Goal: Information Seeking & Learning: Learn about a topic

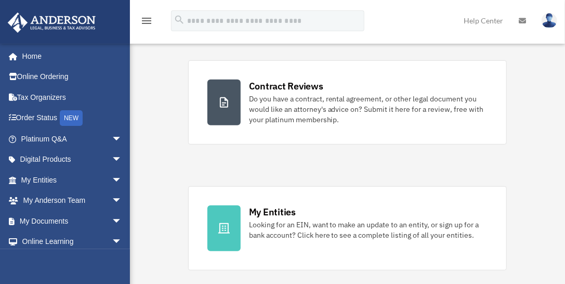
scroll to position [208, 0]
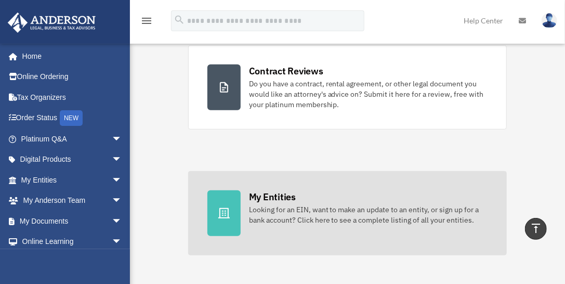
click at [313, 215] on div "Looking for an EIN, want to make an update to an entity, or sign up for a bank …" at bounding box center [368, 214] width 239 height 21
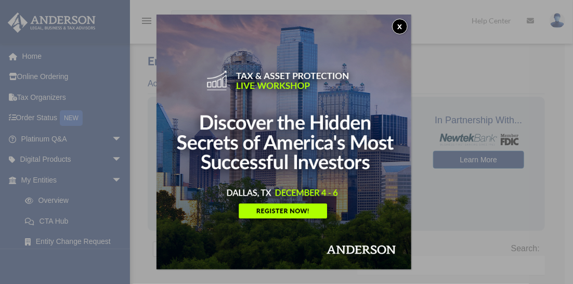
click at [402, 28] on button "x" at bounding box center [400, 27] width 16 height 16
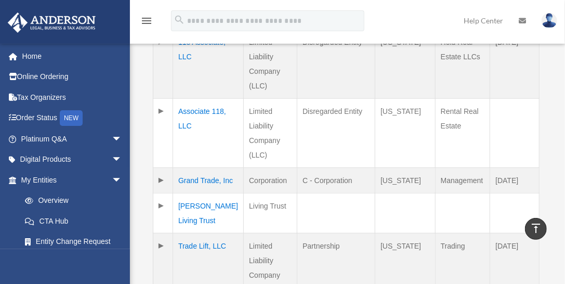
scroll to position [364, 0]
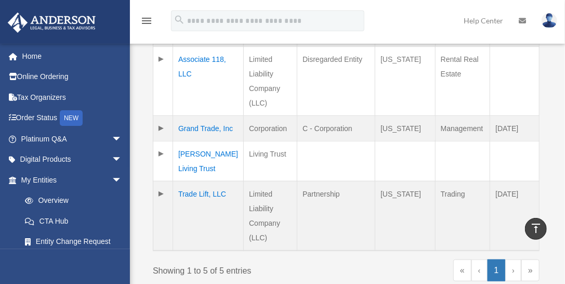
click at [190, 220] on td "Trade Lift, LLC" at bounding box center [208, 216] width 71 height 70
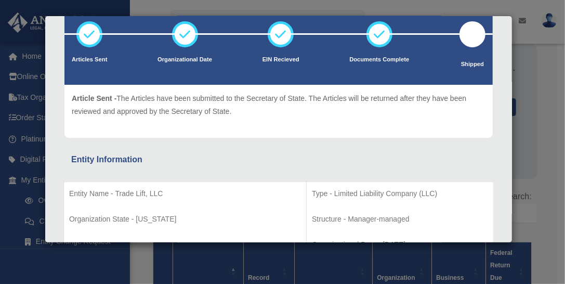
scroll to position [52, 0]
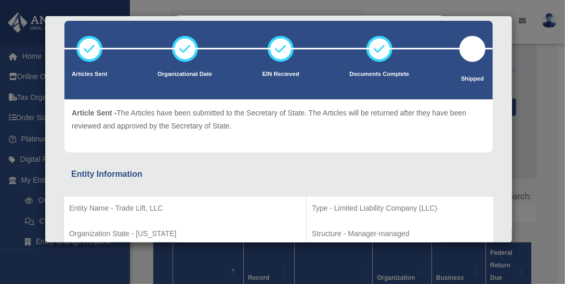
click at [552, 176] on div "Details × Articles Sent Organizational Date" at bounding box center [282, 142] width 565 height 284
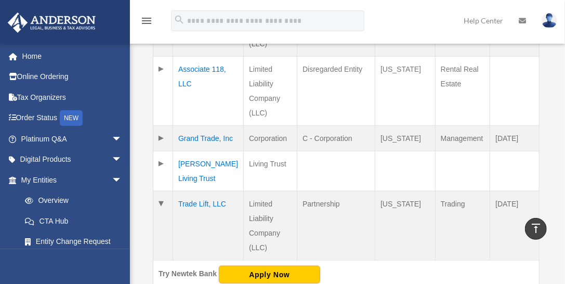
scroll to position [312, 0]
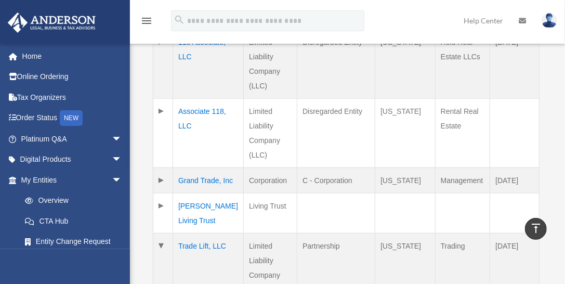
click at [160, 179] on td at bounding box center [163, 179] width 20 height 25
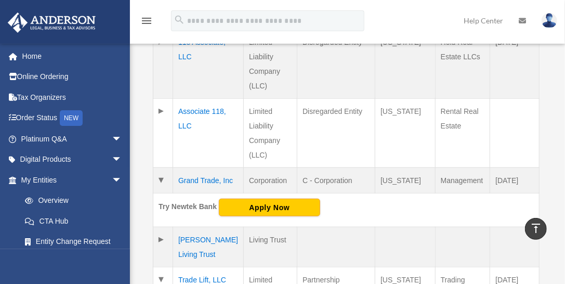
click at [160, 179] on td at bounding box center [163, 179] width 20 height 25
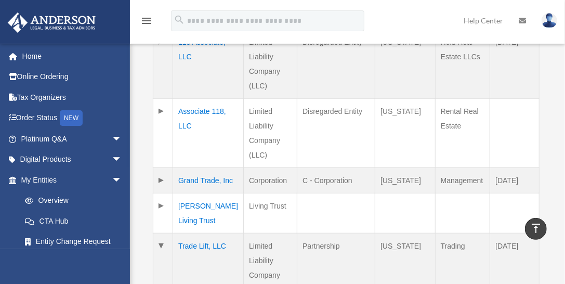
click at [194, 181] on td "Grand Trade, Inc" at bounding box center [208, 179] width 71 height 25
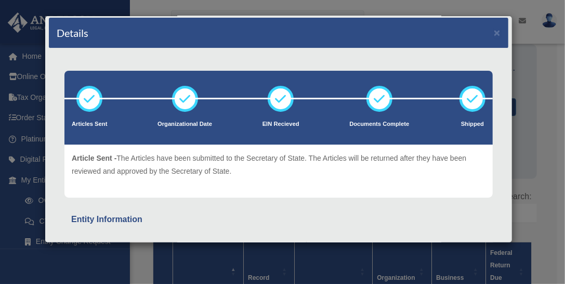
scroll to position [0, 0]
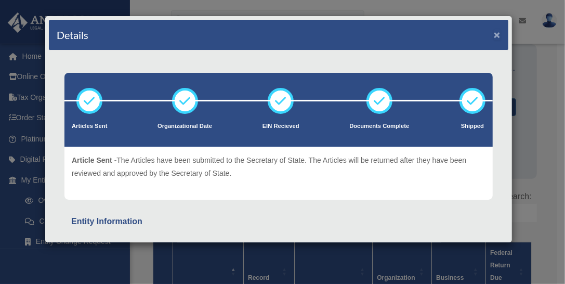
click at [494, 33] on button "×" at bounding box center [497, 34] width 7 height 11
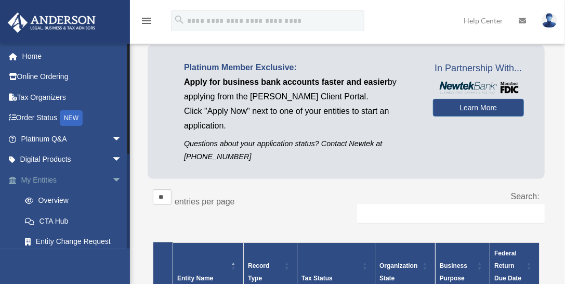
click at [51, 178] on link "My Entities arrow_drop_down" at bounding box center [72, 180] width 131 height 21
click at [112, 179] on span "arrow_drop_down" at bounding box center [122, 180] width 21 height 21
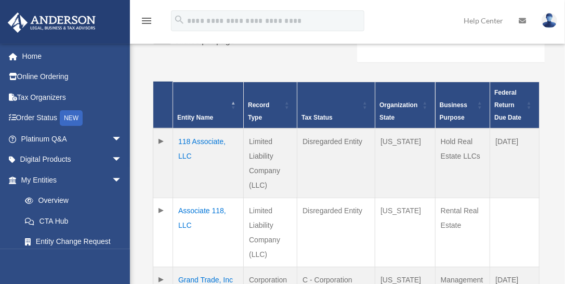
scroll to position [312, 0]
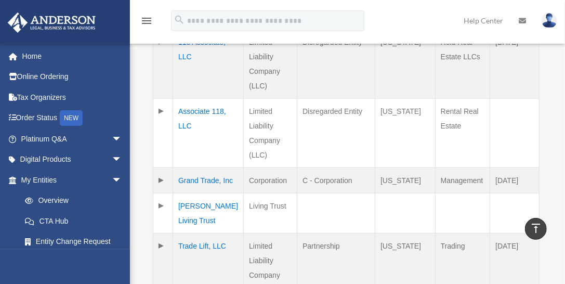
click at [191, 176] on td "Grand Trade, Inc" at bounding box center [208, 179] width 71 height 25
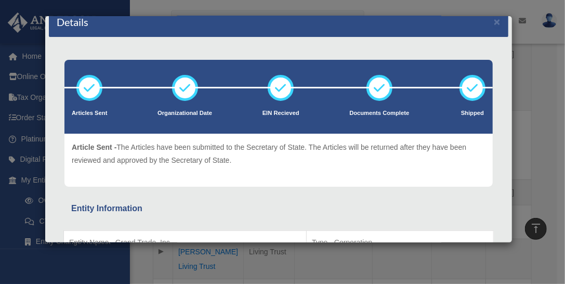
scroll to position [0, 0]
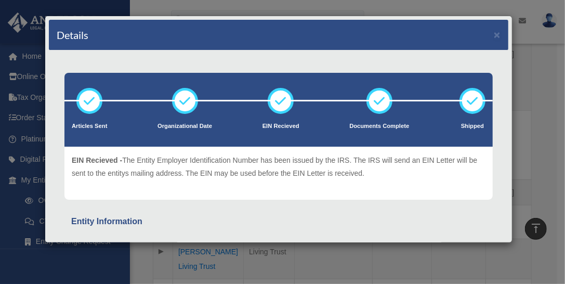
drag, startPoint x: 230, startPoint y: 133, endPoint x: 184, endPoint y: 134, distance: 46.3
click at [184, 134] on li "Organizational Date" at bounding box center [185, 115] width 55 height 54
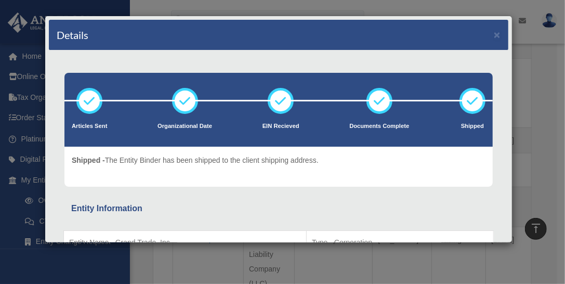
click at [547, 105] on div "Details × Articles Sent Organizational Date" at bounding box center [282, 142] width 565 height 284
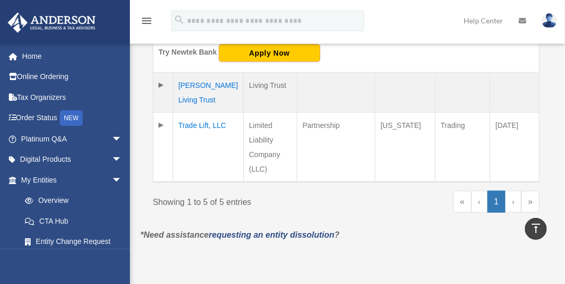
scroll to position [468, 0]
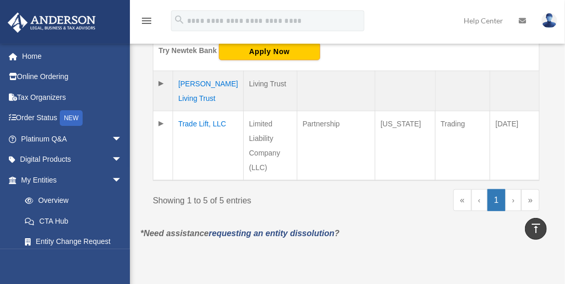
click at [201, 152] on td "Trade Lift, LLC" at bounding box center [208, 146] width 71 height 70
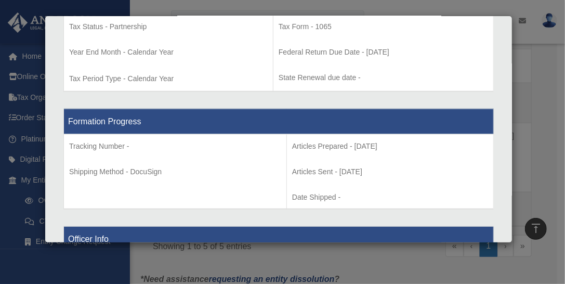
scroll to position [362, 0]
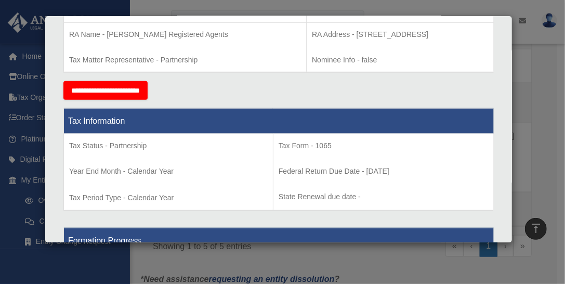
click at [549, 104] on div "Details × Articles Sent Organizational Date" at bounding box center [282, 142] width 565 height 284
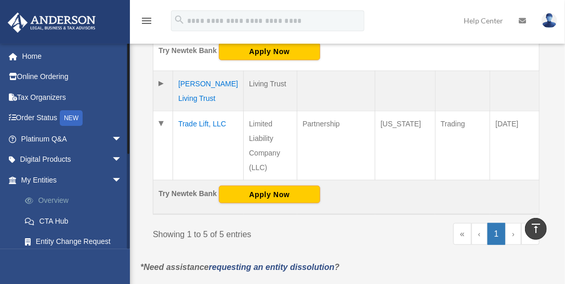
click at [41, 196] on link "Overview" at bounding box center [76, 200] width 123 height 21
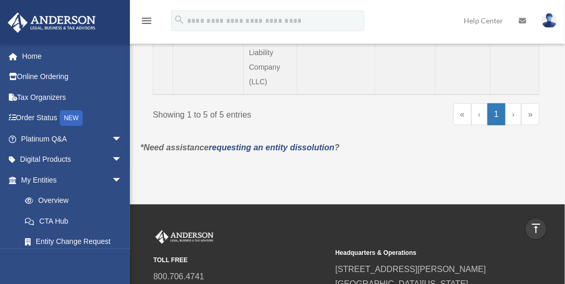
scroll to position [468, 0]
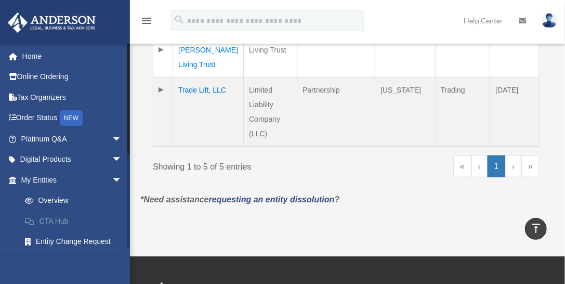
click at [55, 219] on link "CTA Hub" at bounding box center [76, 221] width 123 height 21
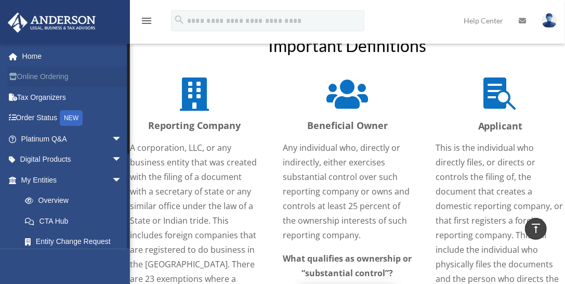
scroll to position [988, 0]
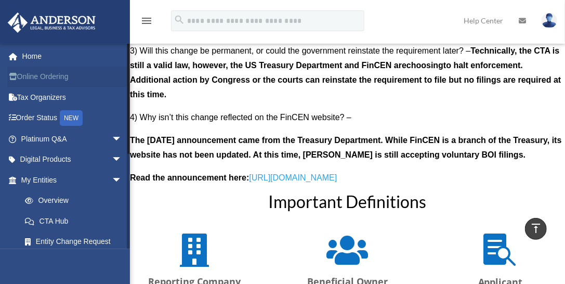
click at [43, 79] on link "Online Ordering" at bounding box center [72, 77] width 131 height 21
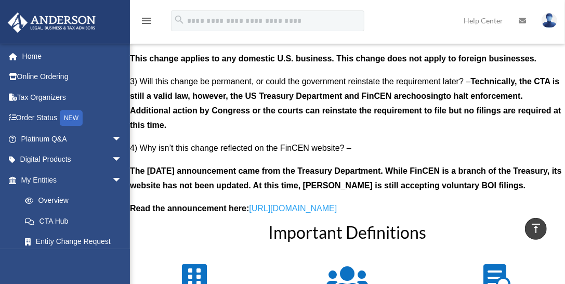
scroll to position [988, 0]
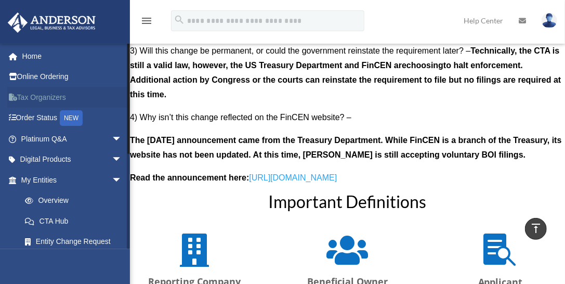
click at [40, 97] on link "Tax Organizers" at bounding box center [72, 97] width 131 height 21
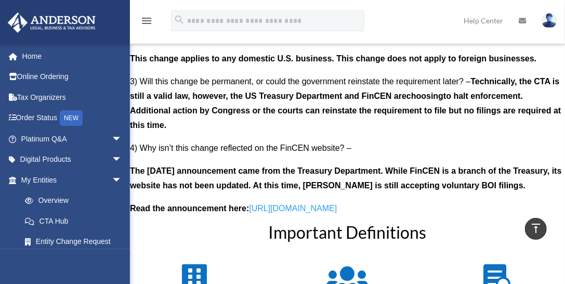
scroll to position [988, 0]
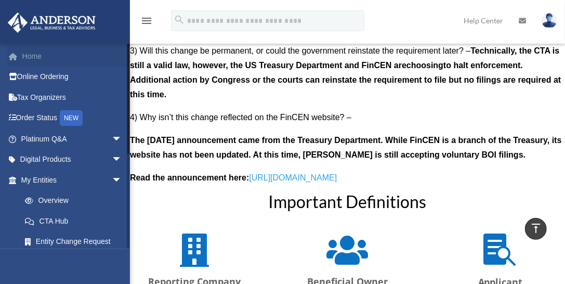
click at [33, 54] on link "Home" at bounding box center [72, 56] width 131 height 21
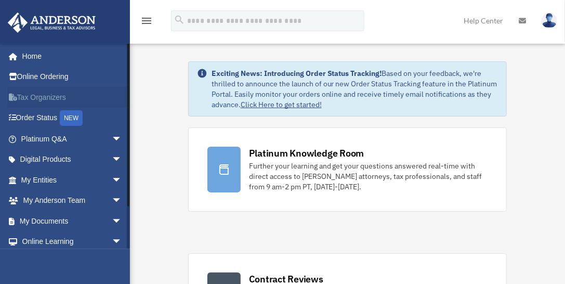
click at [38, 98] on link "Tax Organizers" at bounding box center [72, 97] width 131 height 21
click at [30, 135] on link "Platinum Q&A arrow_drop_down" at bounding box center [72, 138] width 131 height 21
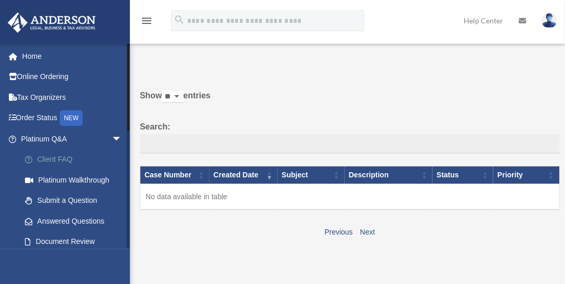
click at [41, 157] on link "Client FAQ" at bounding box center [76, 159] width 123 height 21
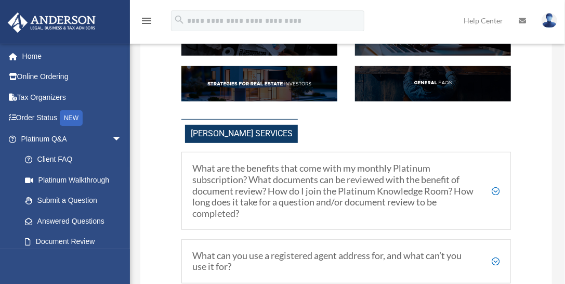
scroll to position [156, 0]
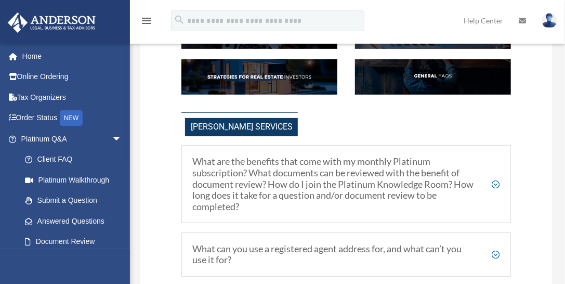
click at [496, 184] on h5 "What are the benefits that come with my monthly Platinum subscription? What doc…" at bounding box center [346, 184] width 308 height 56
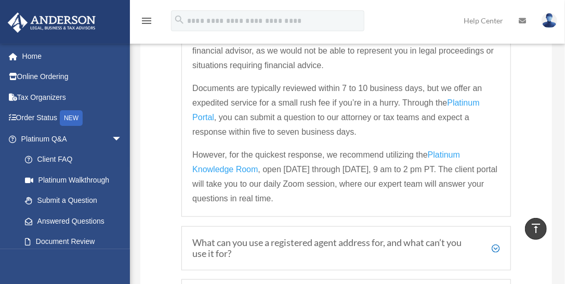
scroll to position [416, 0]
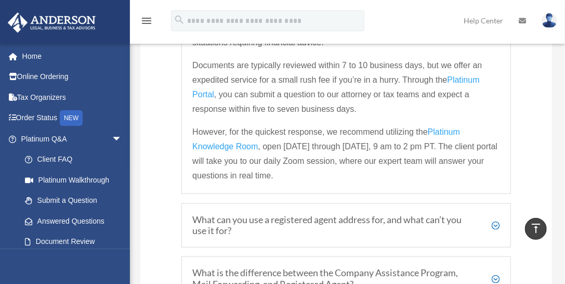
click at [497, 222] on h5 "What can you use a registered agent address for, and what can’t you use it for?" at bounding box center [346, 225] width 308 height 22
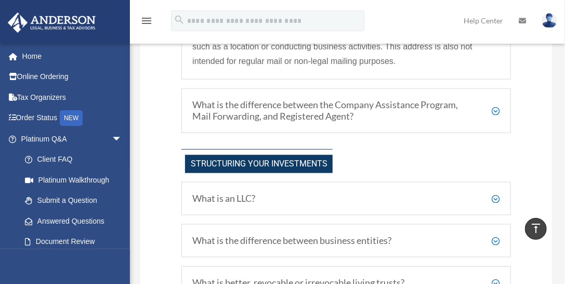
scroll to position [569, 0]
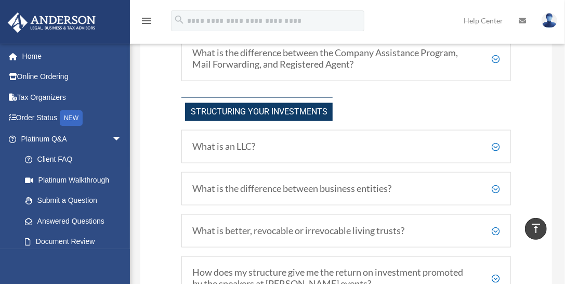
click at [496, 145] on h5 "What is an LLC?" at bounding box center [346, 146] width 308 height 11
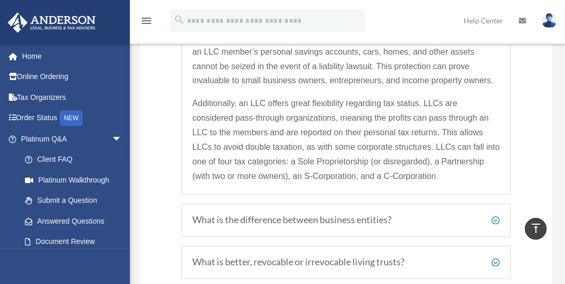
scroll to position [777, 0]
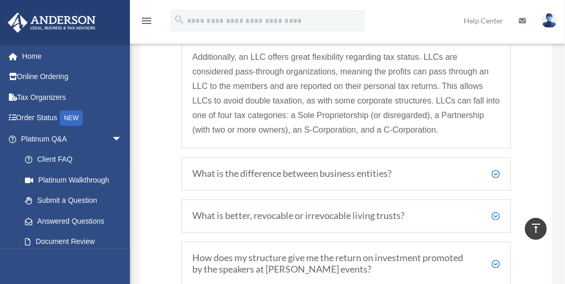
click at [497, 173] on h5 "What is the difference between business entities?" at bounding box center [346, 173] width 308 height 11
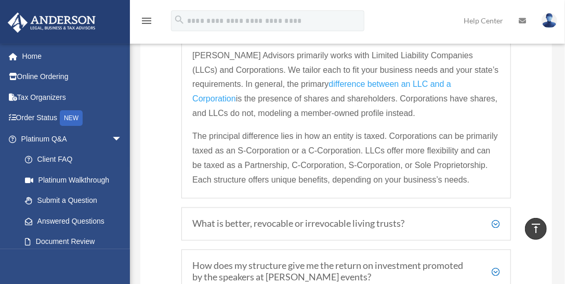
scroll to position [765, 0]
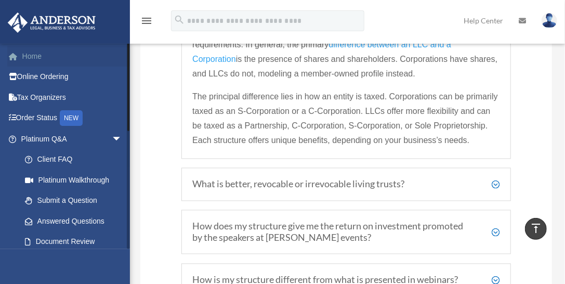
click at [31, 54] on link "Home" at bounding box center [72, 56] width 131 height 21
